Goal: Find specific page/section: Find specific page/section

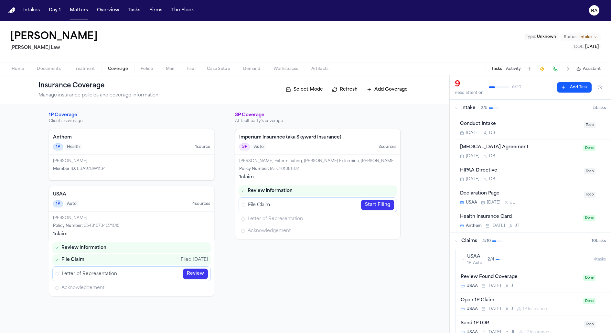
click at [45, 71] on span "Documents" at bounding box center [49, 68] width 24 height 5
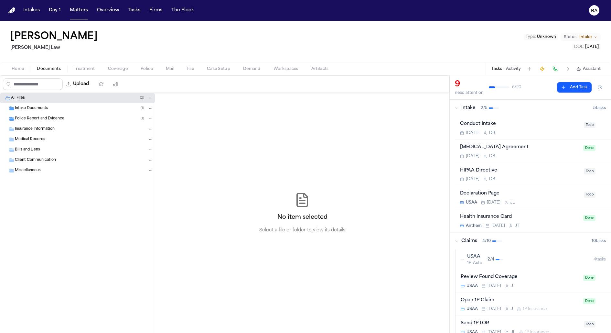
click at [48, 126] on span "Insurance Information" at bounding box center [35, 128] width 40 height 5
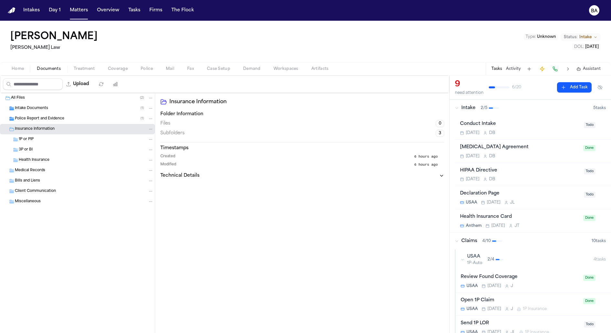
click at [44, 139] on div "1P or PIP" at bounding box center [86, 139] width 135 height 6
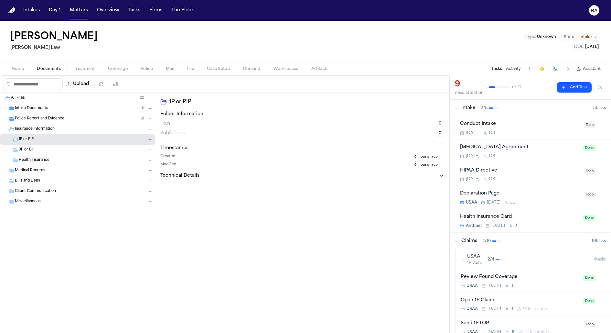
click at [44, 145] on div "3P or BI" at bounding box center [77, 150] width 155 height 10
